Goal: Entertainment & Leisure: Consume media (video, audio)

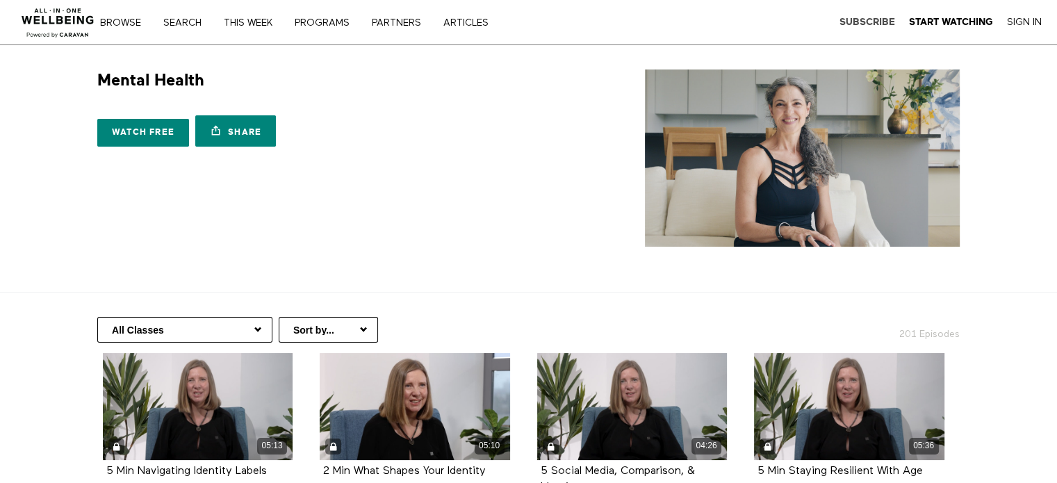
click at [875, 17] on strong "Subscribe" at bounding box center [867, 22] width 56 height 10
click at [50, 15] on img at bounding box center [58, 19] width 84 height 42
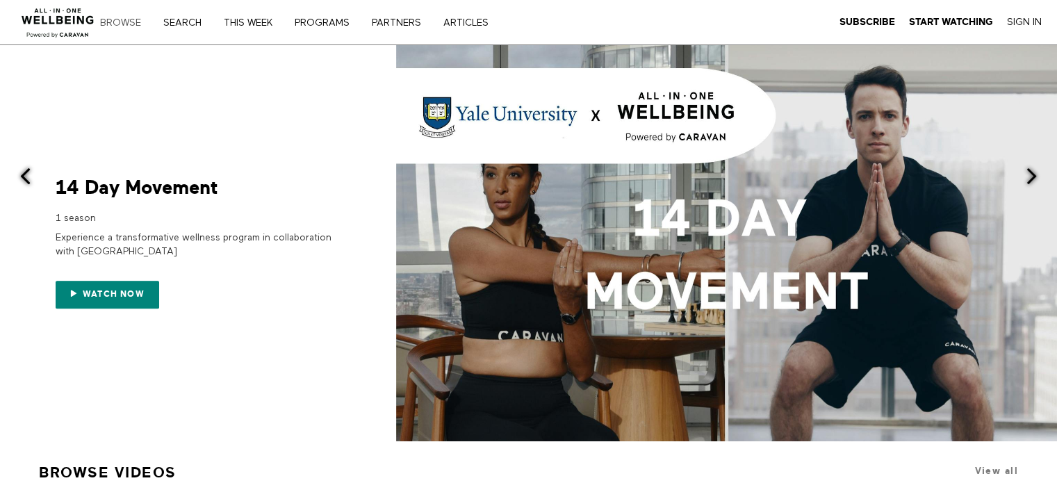
click at [114, 18] on link "Browse" at bounding box center [125, 23] width 60 height 10
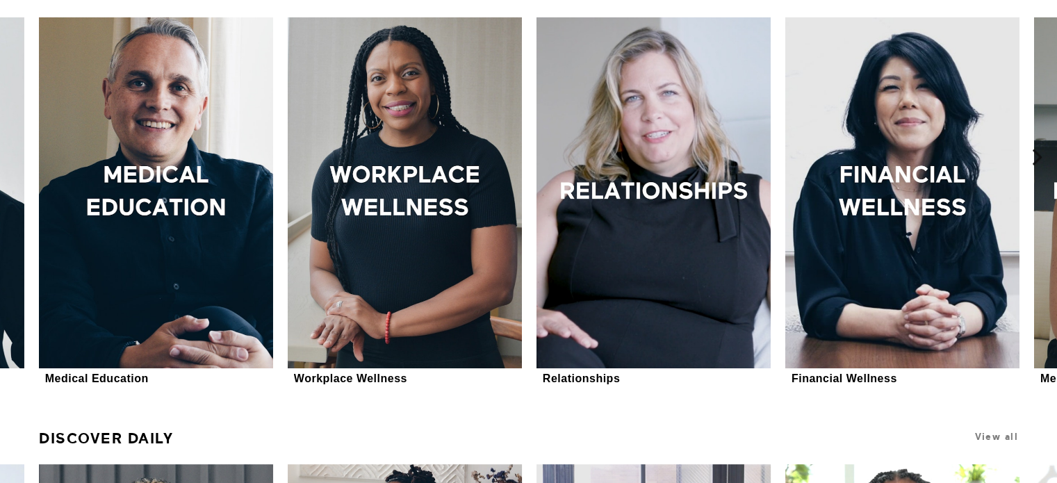
scroll to position [486, 0]
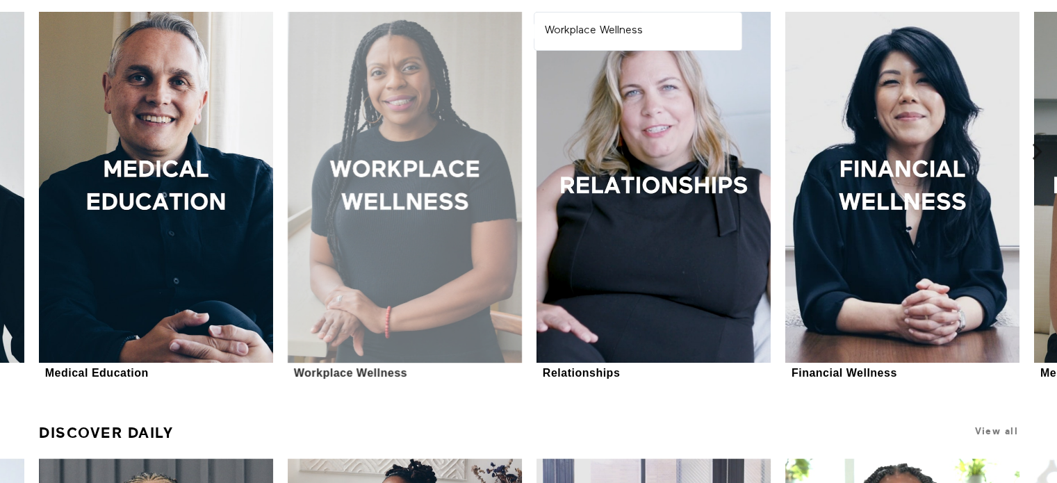
click at [391, 155] on div at bounding box center [405, 187] width 234 height 351
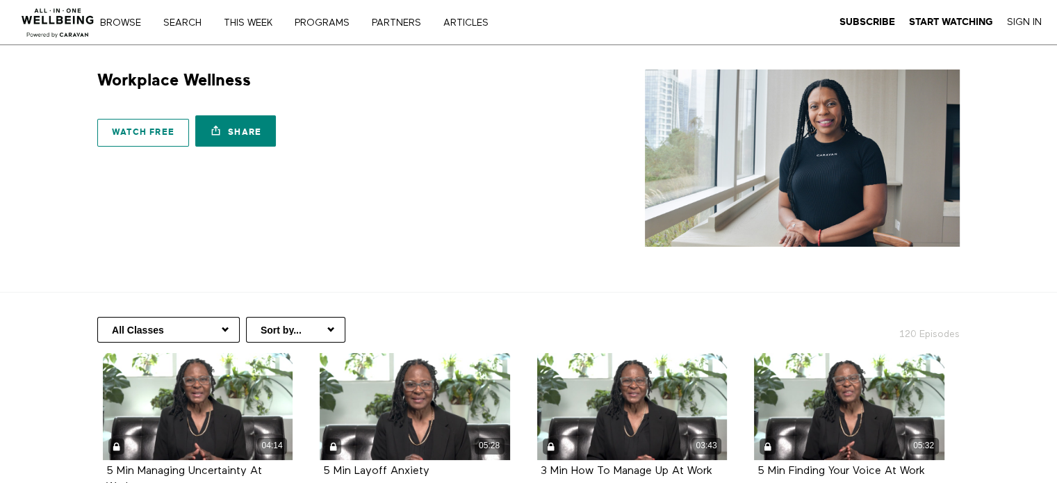
click at [135, 129] on link "Watch free" at bounding box center [143, 133] width 92 height 28
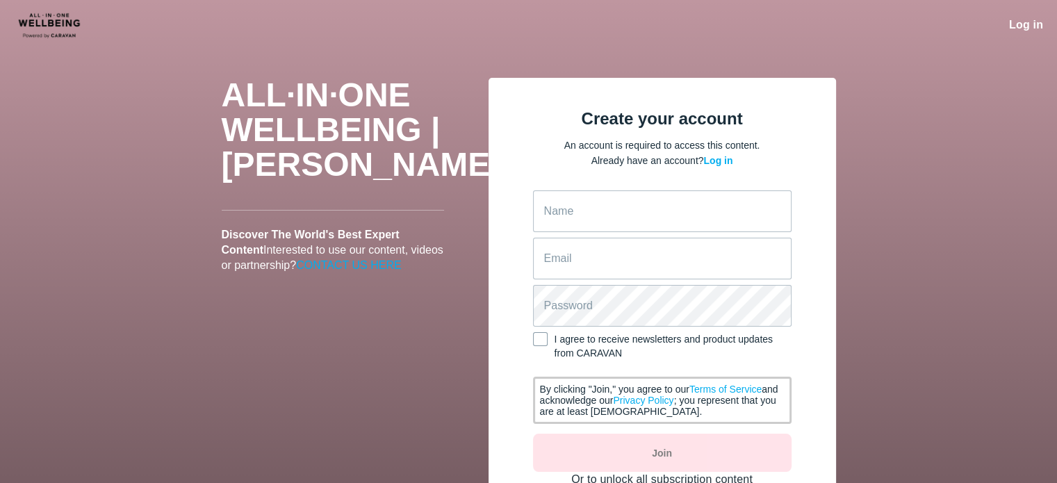
click at [296, 271] on link "CONTACT US HERE" at bounding box center [348, 265] width 105 height 12
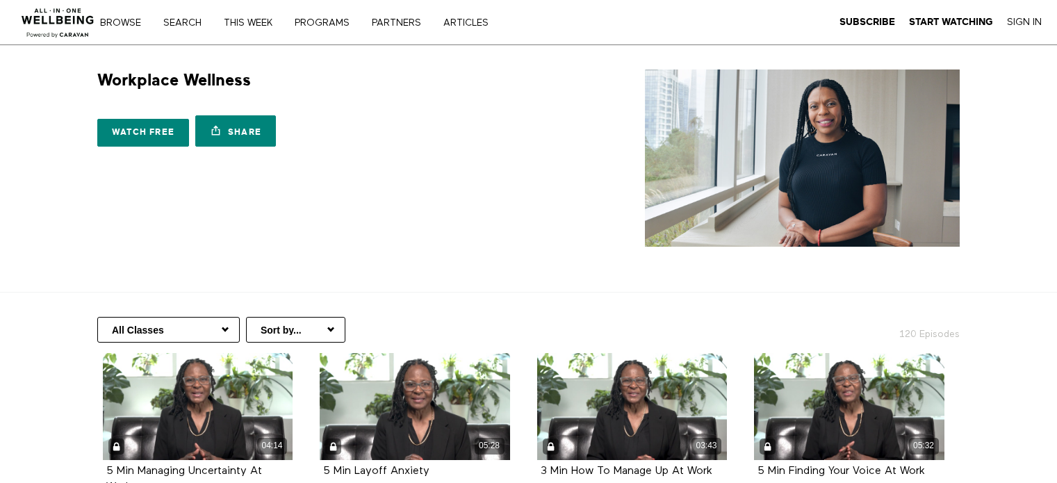
scroll to position [278, 0]
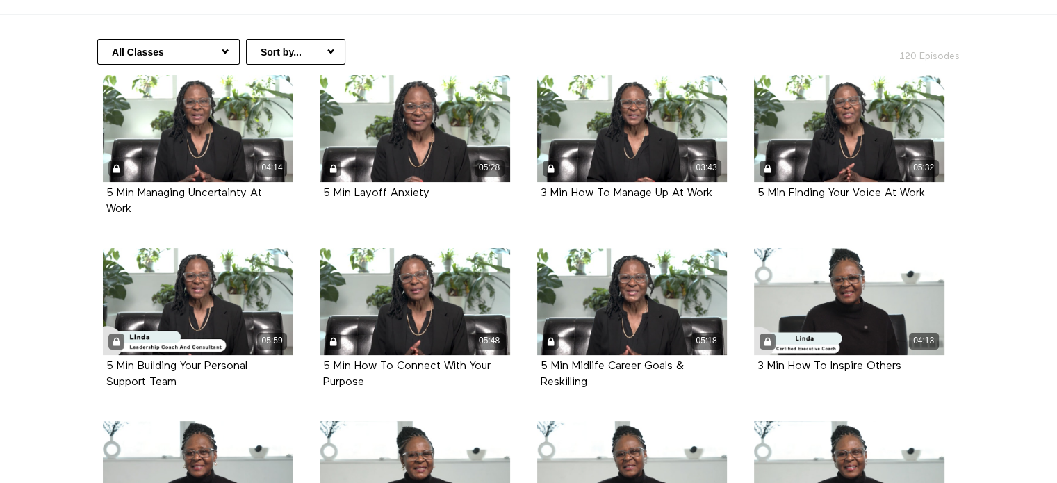
click at [173, 51] on select "All Classes Career Development Mindset Brain Training Communication Leadership …" at bounding box center [168, 52] width 142 height 26
select select "[URL][DOMAIN_NAME]"
click at [97, 39] on select "All Classes Career Development Mindset Brain Training Communication Leadership …" at bounding box center [168, 52] width 142 height 26
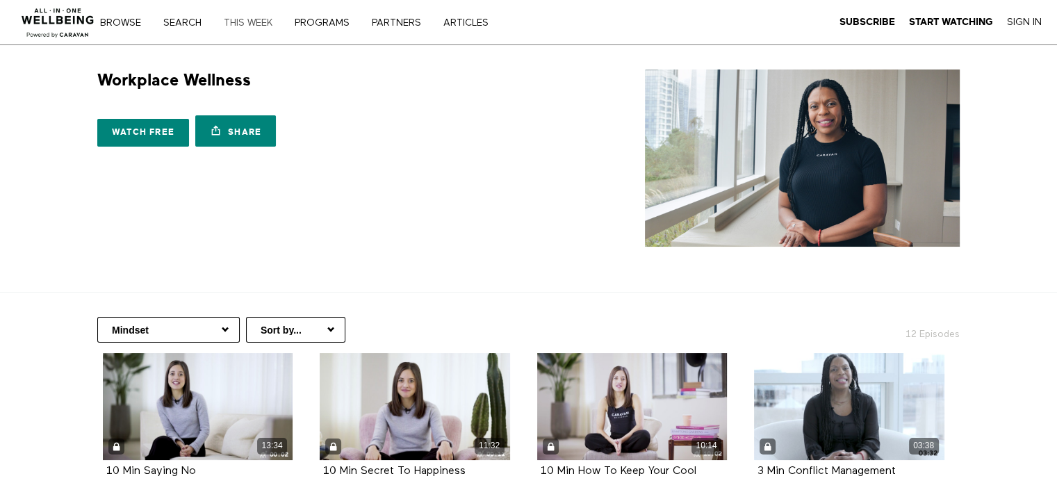
click at [244, 19] on link "THIS WEEK" at bounding box center [253, 23] width 68 height 10
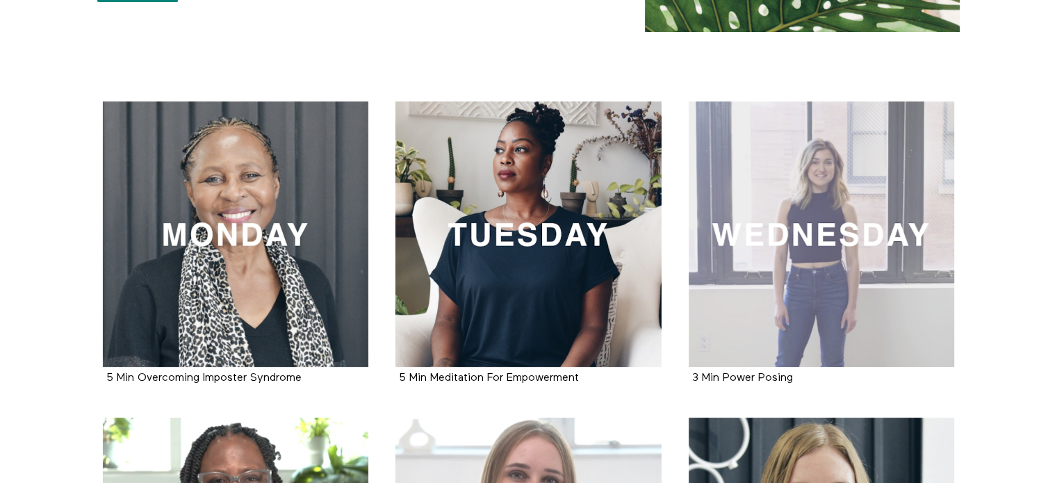
scroll to position [207, 0]
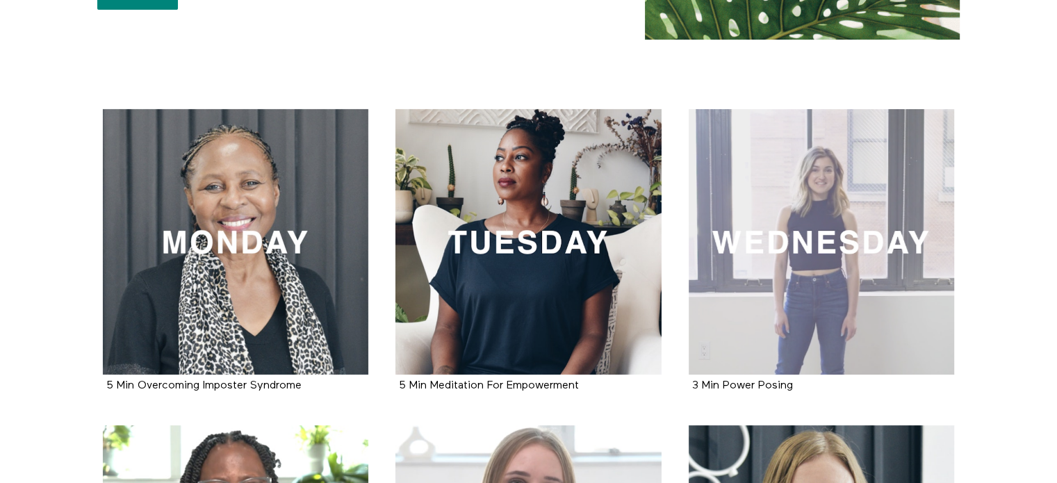
click at [848, 247] on div at bounding box center [822, 242] width 266 height 266
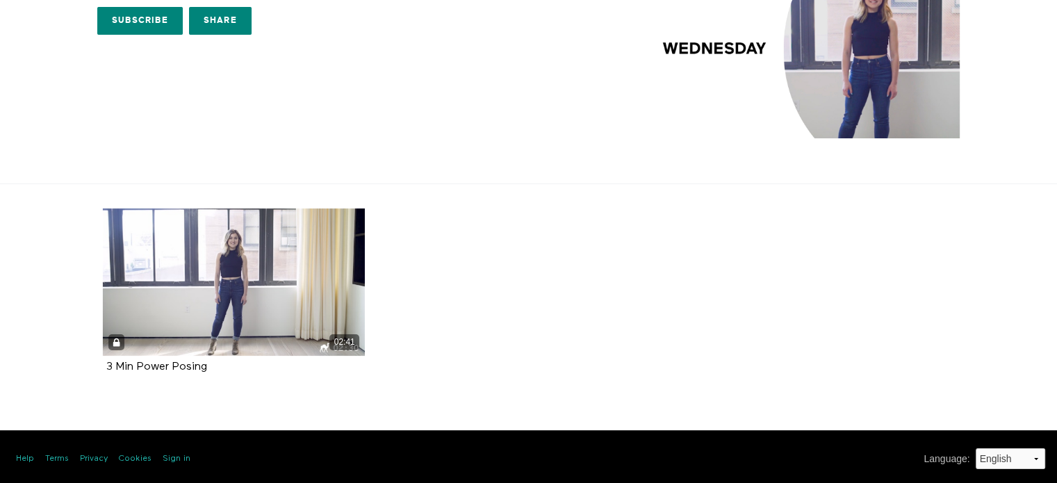
scroll to position [111, 0]
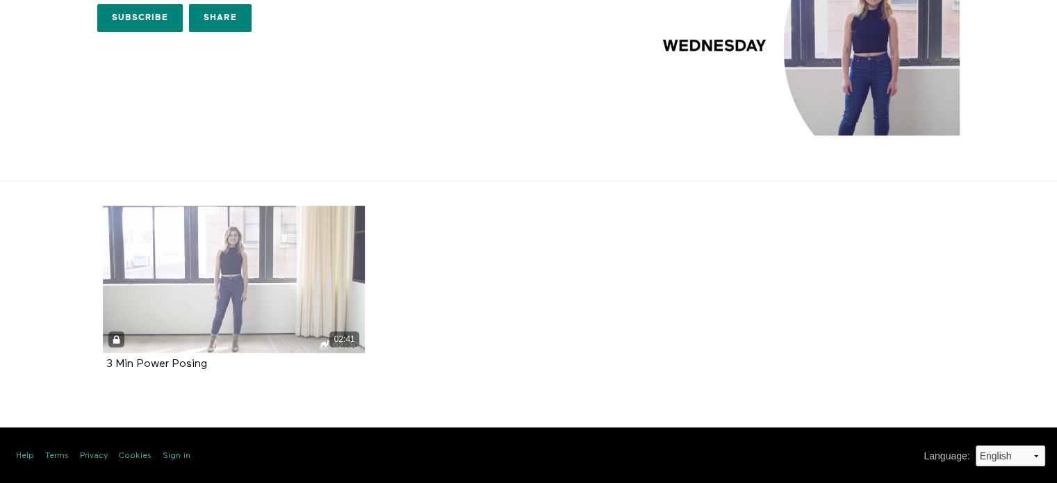
click at [232, 264] on div "02:41" at bounding box center [234, 279] width 263 height 147
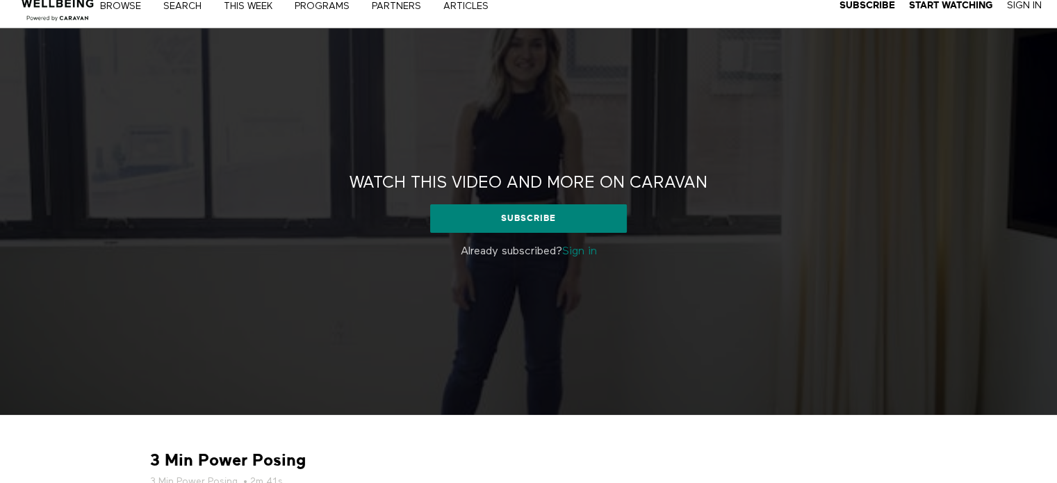
scroll to position [283, 0]
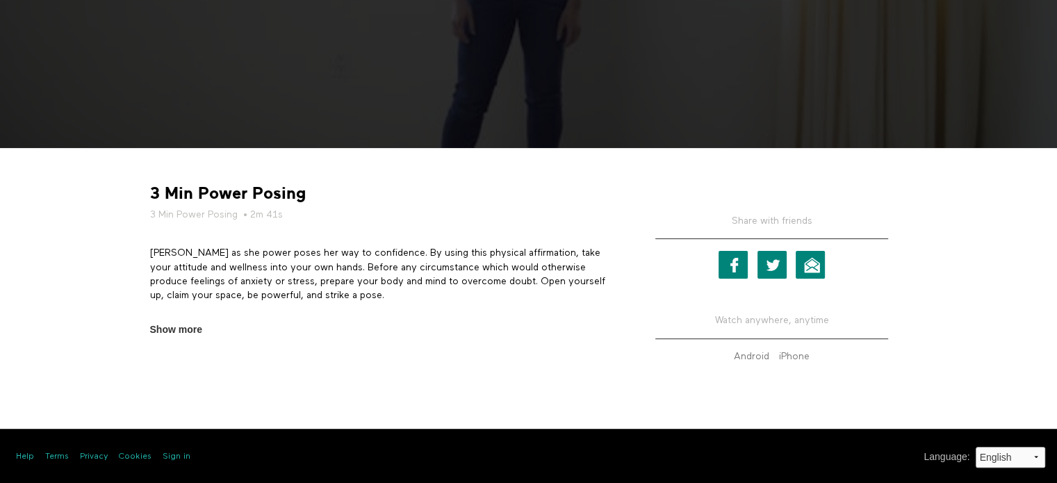
click at [189, 283] on p "[PERSON_NAME] as she power poses her way to confidence. By using this physical …" at bounding box center [383, 274] width 466 height 56
click at [189, 283] on p "Join Lindsey as she power poses her way to confidence. By using this physical a…" at bounding box center [383, 274] width 466 height 56
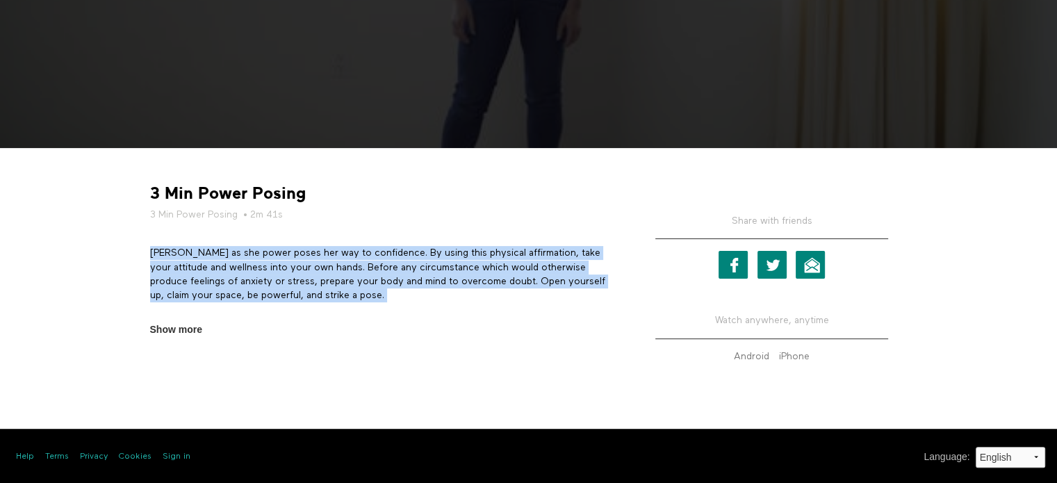
click at [189, 283] on p "Join Lindsey as she power poses her way to confidence. By using this physical a…" at bounding box center [383, 274] width 466 height 56
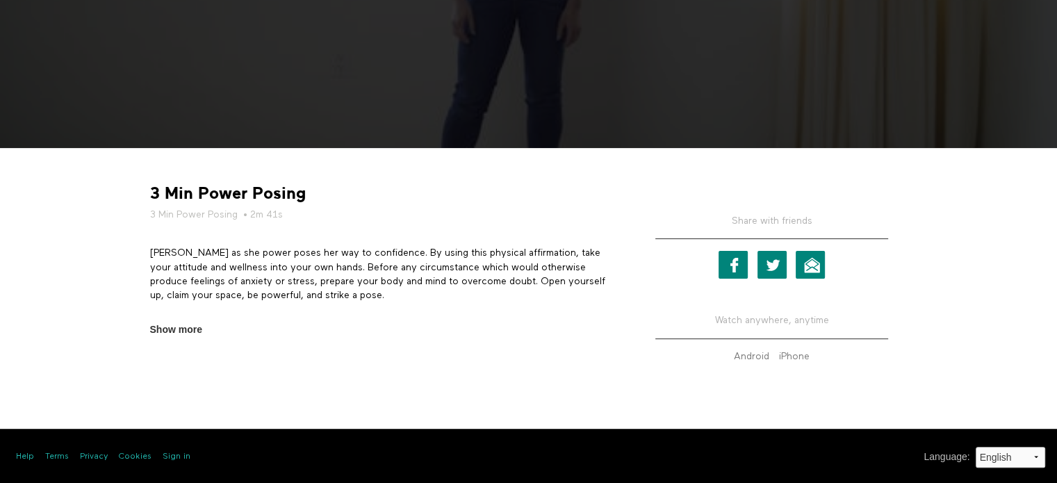
click at [189, 283] on p "Join Lindsey as she power poses her way to confidence. By using this physical a…" at bounding box center [383, 274] width 466 height 56
